Goal: Find specific page/section: Find specific page/section

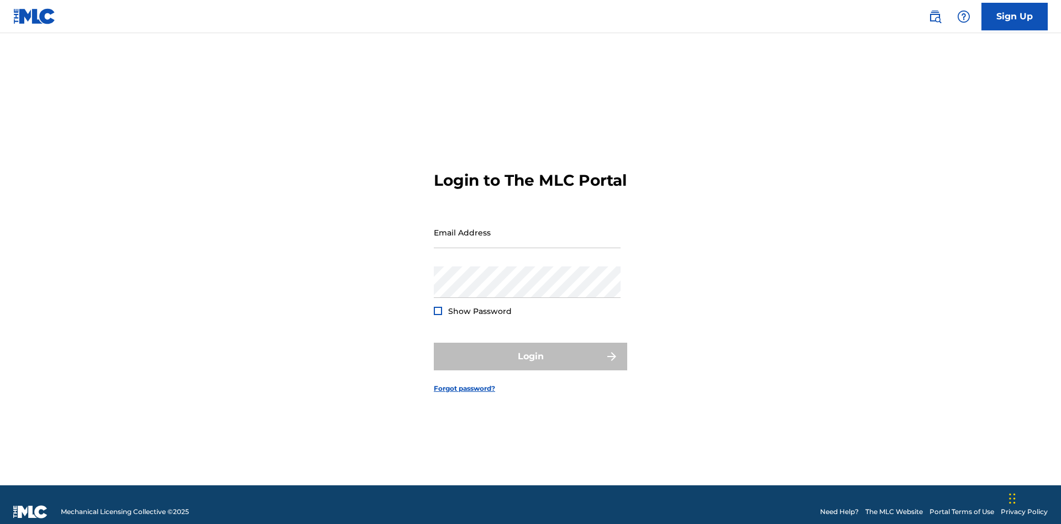
scroll to position [14, 0]
click at [527, 227] on input "Email Address" at bounding box center [527, 233] width 187 height 32
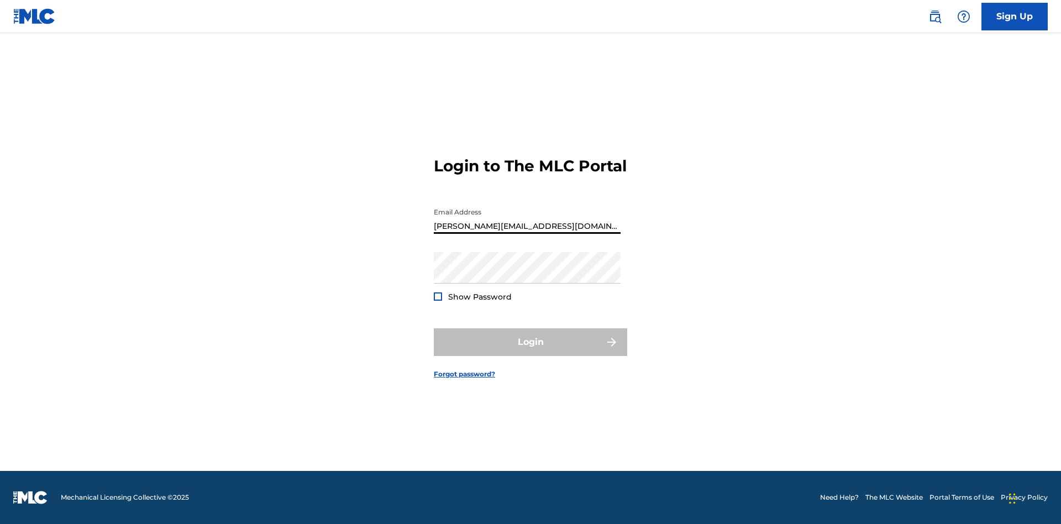
type input "[PERSON_NAME][EMAIL_ADDRESS][DOMAIN_NAME]"
click at [531, 351] on button "Login" at bounding box center [530, 342] width 193 height 28
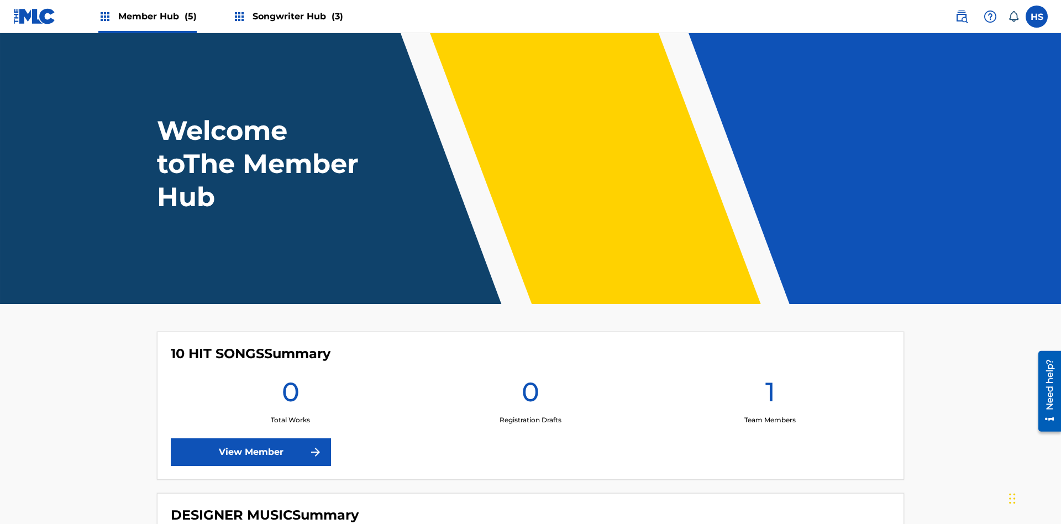
click at [296, 16] on span "Songwriter Hub (3)" at bounding box center [298, 16] width 91 height 13
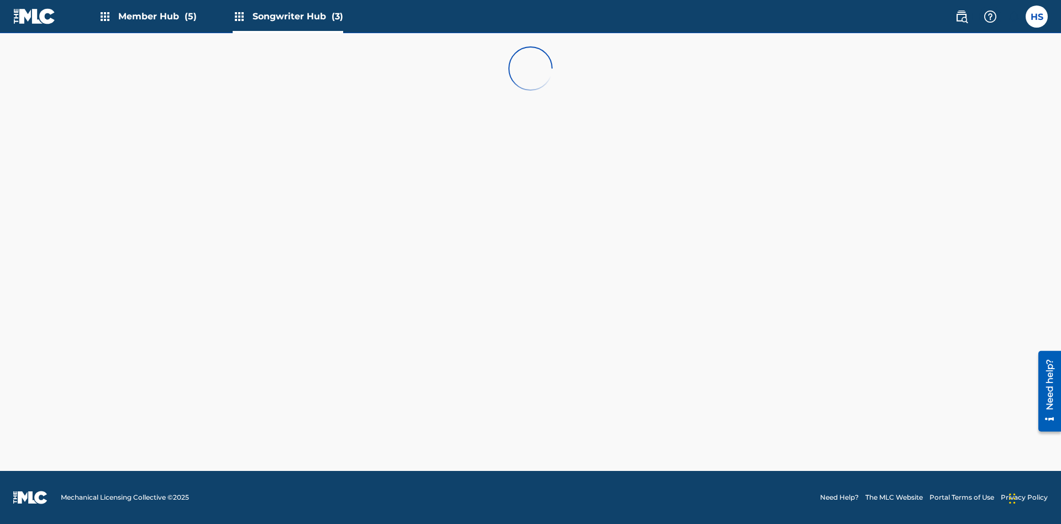
scroll to position [155, 0]
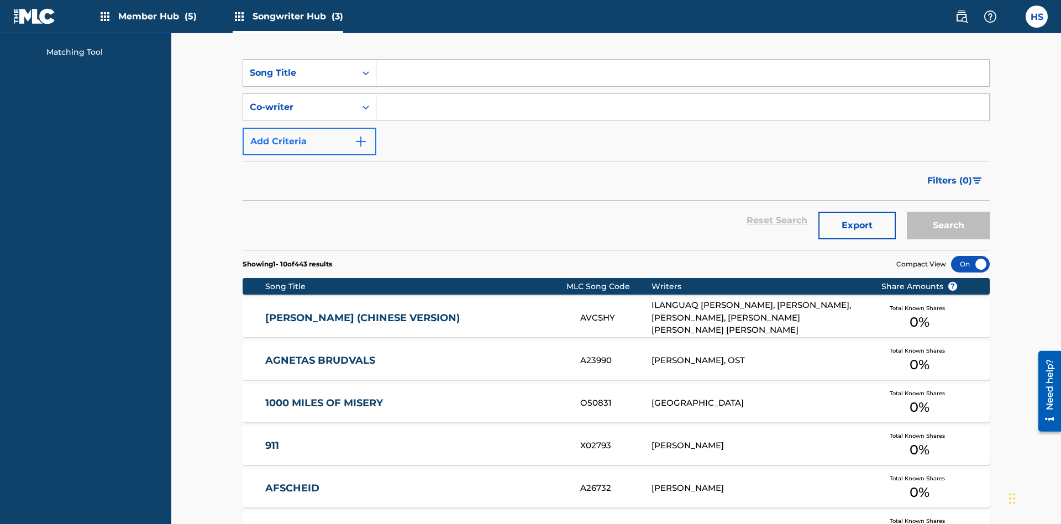
click at [300, 101] on div "Co-writer" at bounding box center [299, 107] width 99 height 13
click at [309, 128] on button "Add Criteria" at bounding box center [310, 142] width 134 height 28
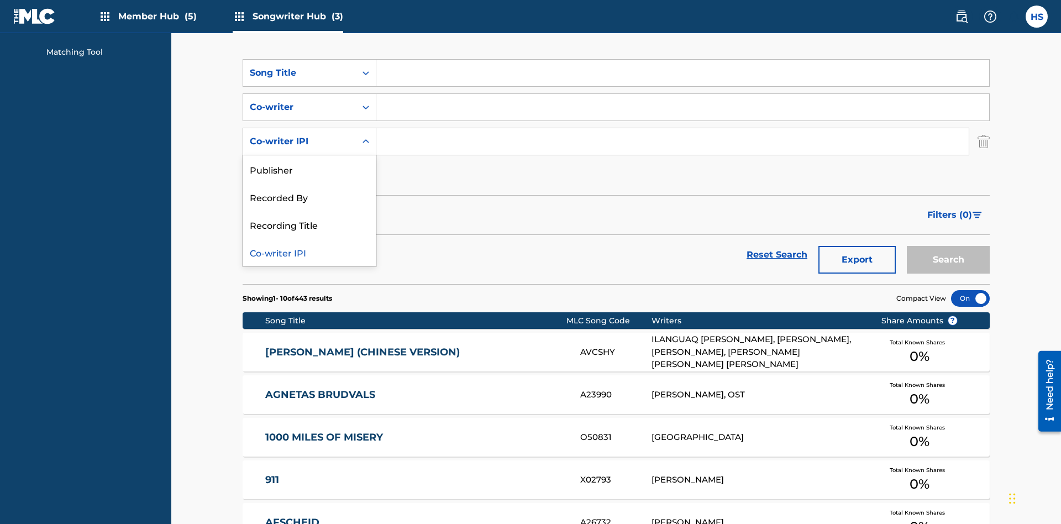
click at [309, 238] on div "Co-writer IPI" at bounding box center [309, 252] width 133 height 28
click at [309, 162] on button "Add Criteria" at bounding box center [310, 176] width 134 height 28
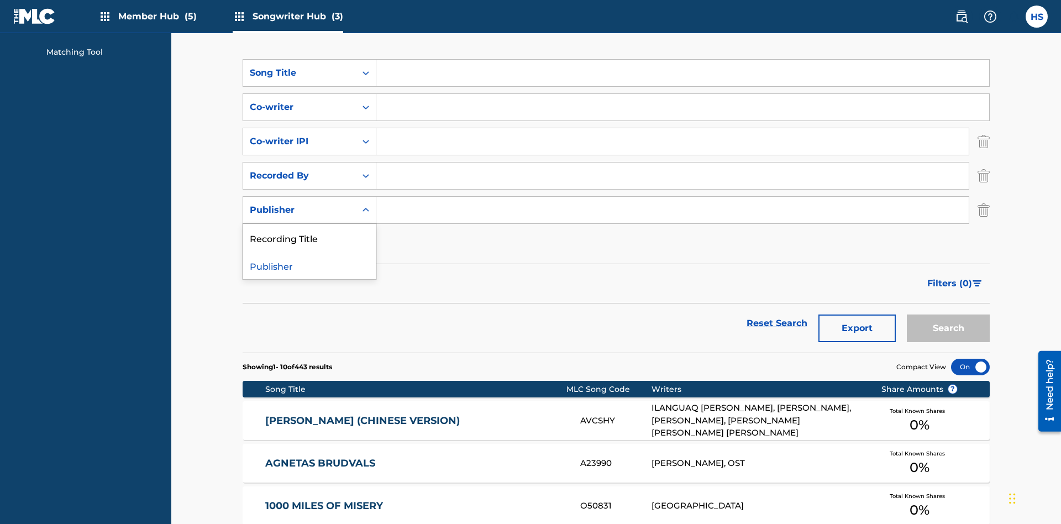
click at [309, 251] on div "Publisher" at bounding box center [309, 265] width 133 height 28
click at [309, 230] on button "Add Criteria" at bounding box center [310, 244] width 134 height 28
click at [683, 80] on input "Search Form" at bounding box center [682, 73] width 613 height 27
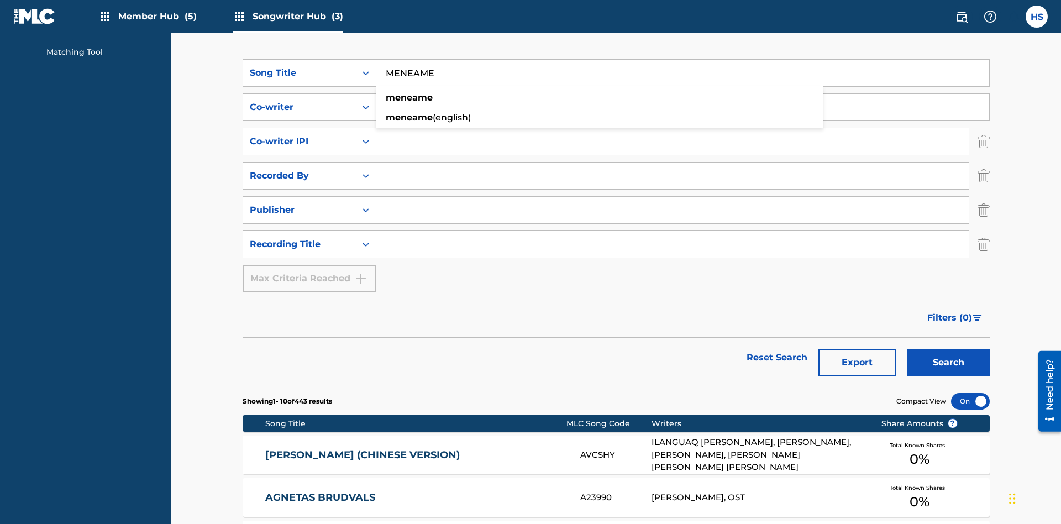
type input "MENEAME"
click at [683, 94] on input "Search Form" at bounding box center [682, 107] width 613 height 27
type input "DRAACO DALLAS AVENTURA"
click at [673, 128] on input "Search Form" at bounding box center [672, 141] width 592 height 27
type input "00766422818"
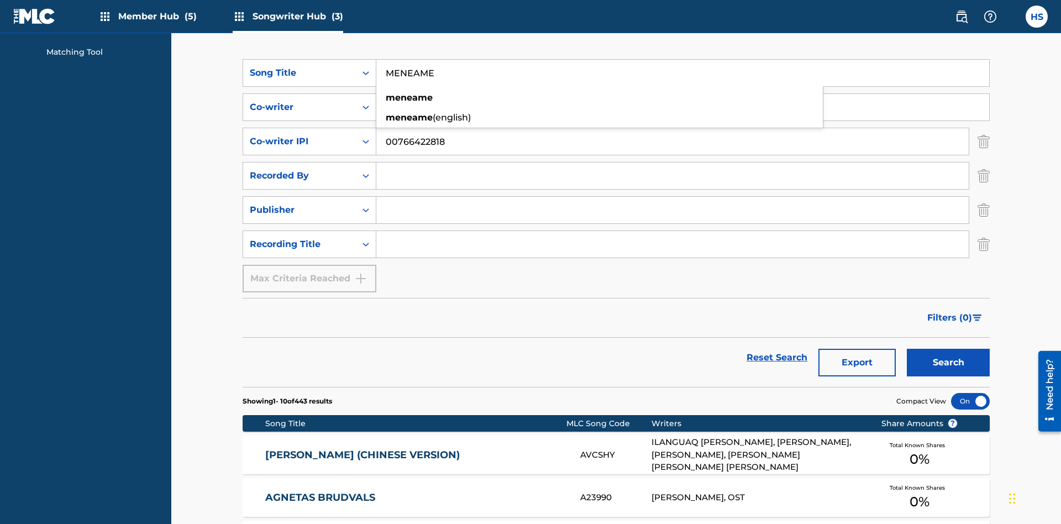
click at [673, 162] on input "Search Form" at bounding box center [672, 175] width 592 height 27
type input "DRAACO AVENTURA"
click at [673, 197] on input "Search Form" at bounding box center [672, 210] width 592 height 27
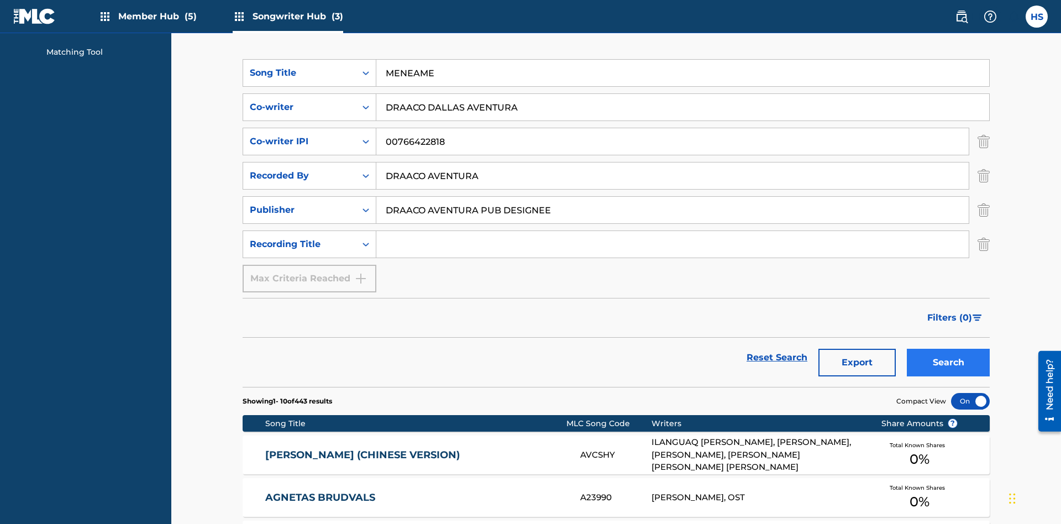
type input "DRAACO AVENTURA PUB DESIGNEE"
click at [673, 231] on input "Search Form" at bounding box center [672, 244] width 592 height 27
type input "MENEAME"
click at [948, 349] on button "Search" at bounding box center [948, 363] width 83 height 28
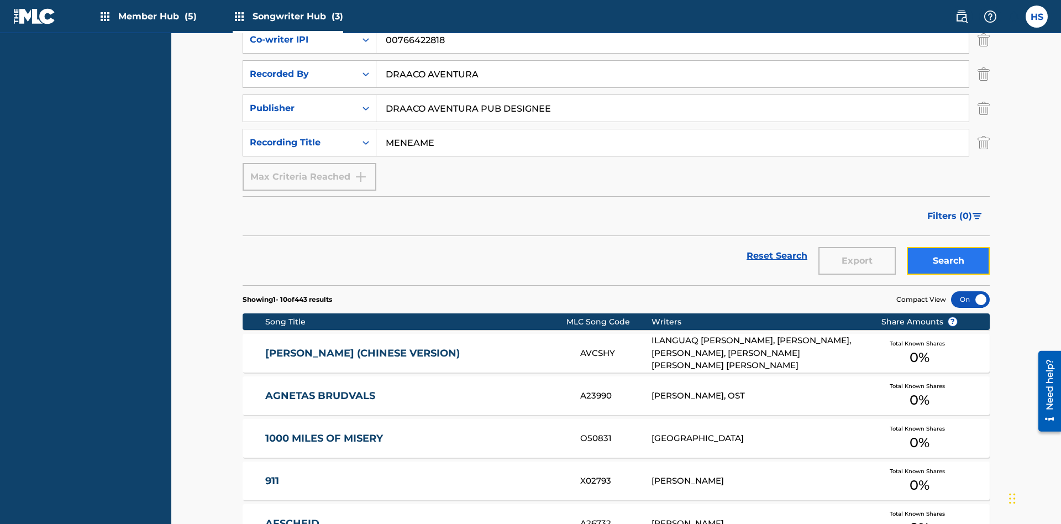
scroll to position [257, 0]
